Goal: Task Accomplishment & Management: Use online tool/utility

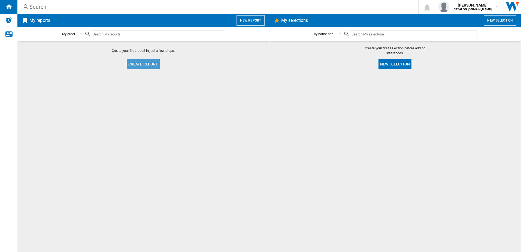
click at [153, 66] on button "Create report" at bounding box center [143, 64] width 33 height 10
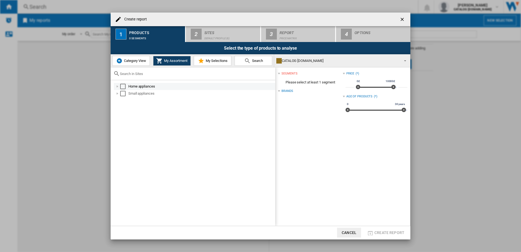
click at [123, 88] on div "Select" at bounding box center [122, 86] width 5 height 5
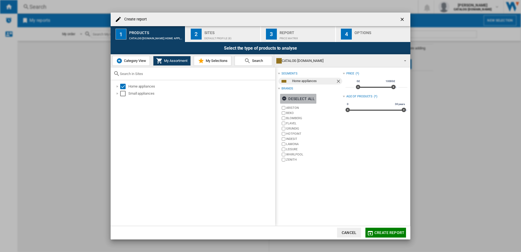
click at [296, 100] on div "Deselect all" at bounding box center [298, 99] width 33 height 10
click at [284, 100] on ng-md-icon "button" at bounding box center [285, 99] width 7 height 7
click at [284, 99] on ng-md-icon "button" at bounding box center [285, 99] width 7 height 7
click at [289, 113] on label "BEKO" at bounding box center [314, 113] width 56 height 4
click at [294, 127] on label "GRUNDIG" at bounding box center [314, 129] width 56 height 4
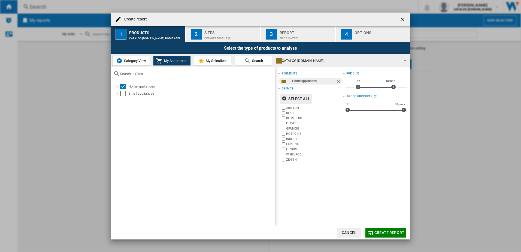
click at [295, 118] on label "BLOMBERG" at bounding box center [314, 118] width 56 height 4
click at [292, 125] on label "FLAVEL" at bounding box center [314, 123] width 56 height 4
click at [295, 133] on label "HOTPOINT" at bounding box center [314, 134] width 56 height 4
click at [295, 139] on label "INDESIT" at bounding box center [314, 139] width 56 height 4
click at [293, 151] on label "LEISURE" at bounding box center [314, 149] width 56 height 4
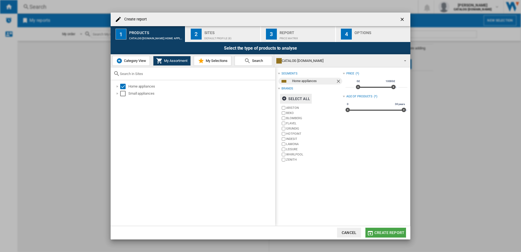
click at [399, 229] on button "Create report" at bounding box center [386, 233] width 41 height 10
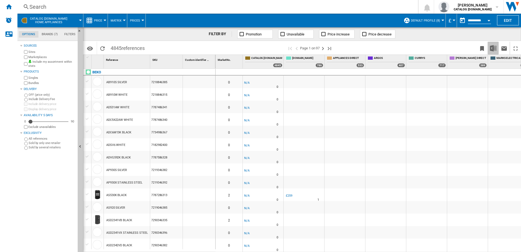
click at [496, 48] on img "Download in Excel" at bounding box center [493, 48] width 7 height 7
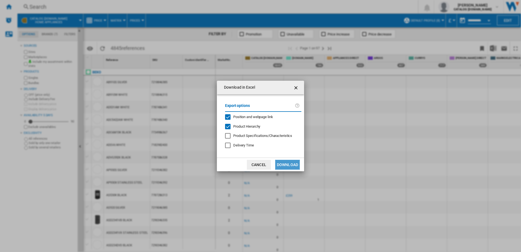
click at [280, 165] on button "Download" at bounding box center [287, 165] width 25 height 10
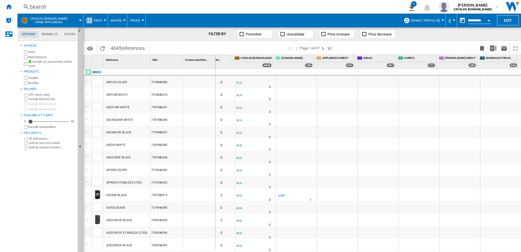
click at [424, 20] on span "Default profile (8)" at bounding box center [425, 21] width 29 height 4
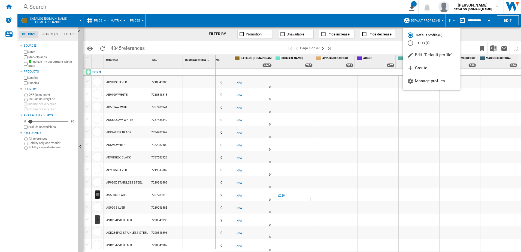
click at [433, 150] on md-backdrop at bounding box center [260, 126] width 521 height 252
